Goal: Task Accomplishment & Management: Manage account settings

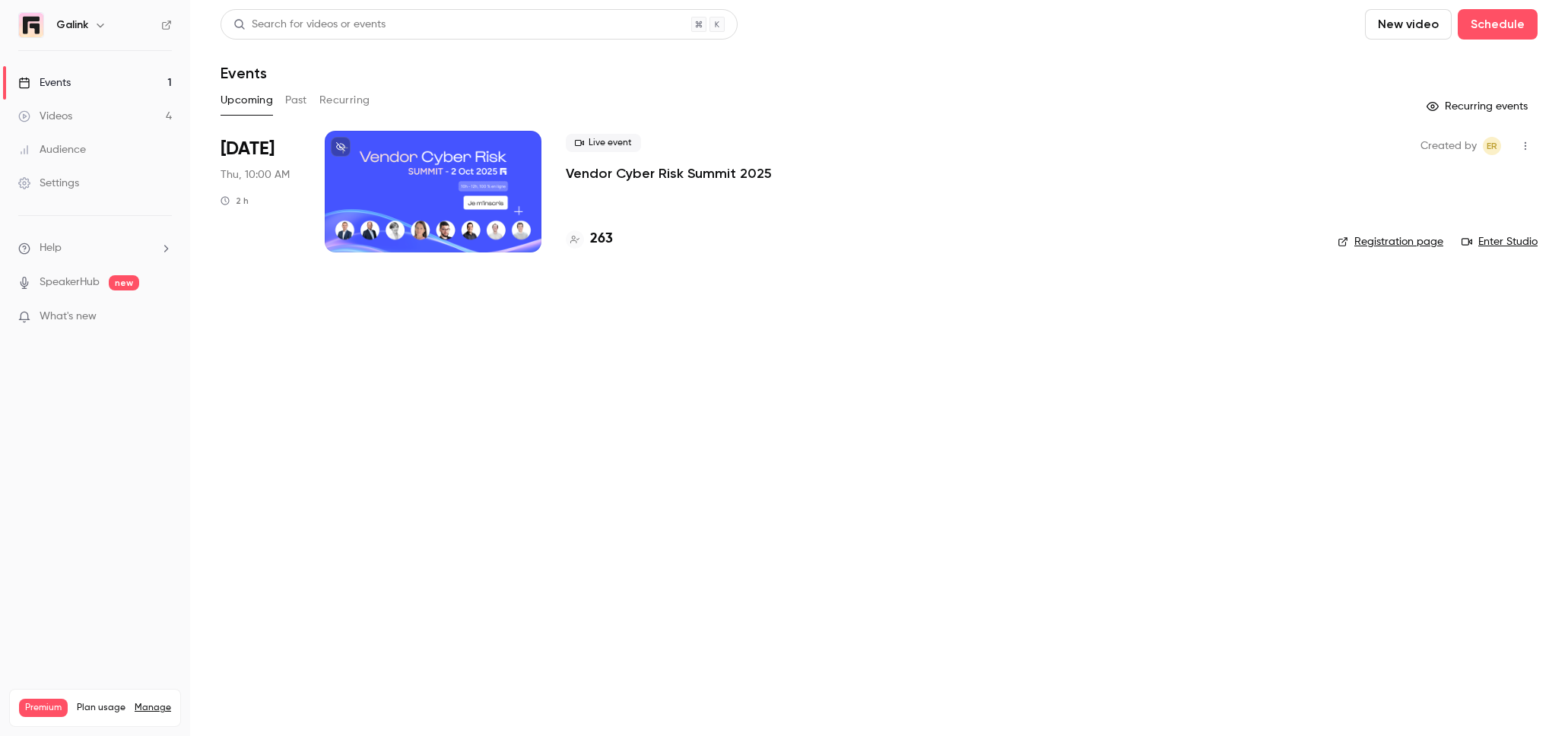
click at [587, 171] on p "Vendor Cyber Risk Summit 2025" at bounding box center [669, 173] width 206 height 18
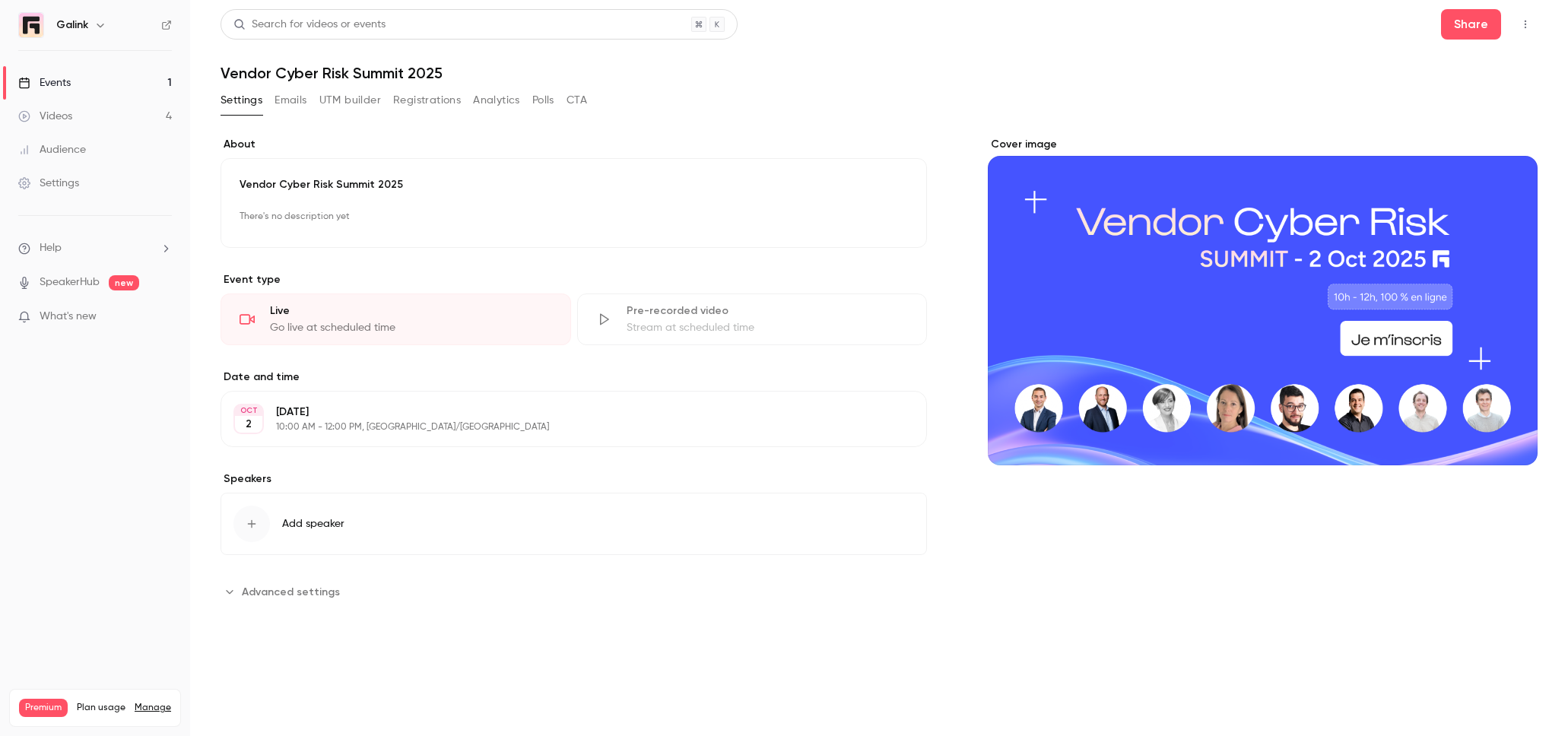
click at [291, 104] on button "Emails" at bounding box center [290, 100] width 32 height 24
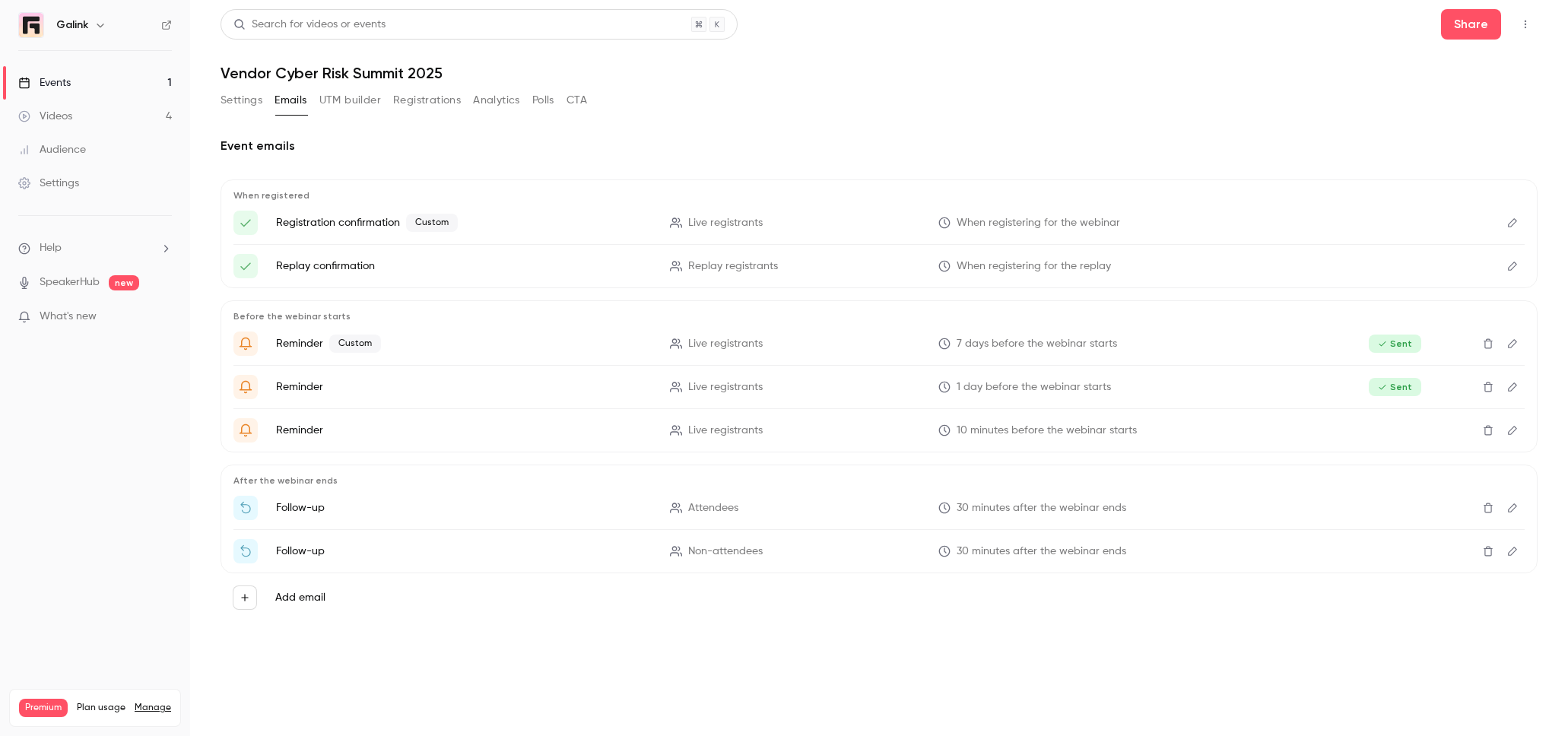
click at [411, 100] on button "Registrations" at bounding box center [427, 100] width 68 height 24
